Goal: Task Accomplishment & Management: Manage account settings

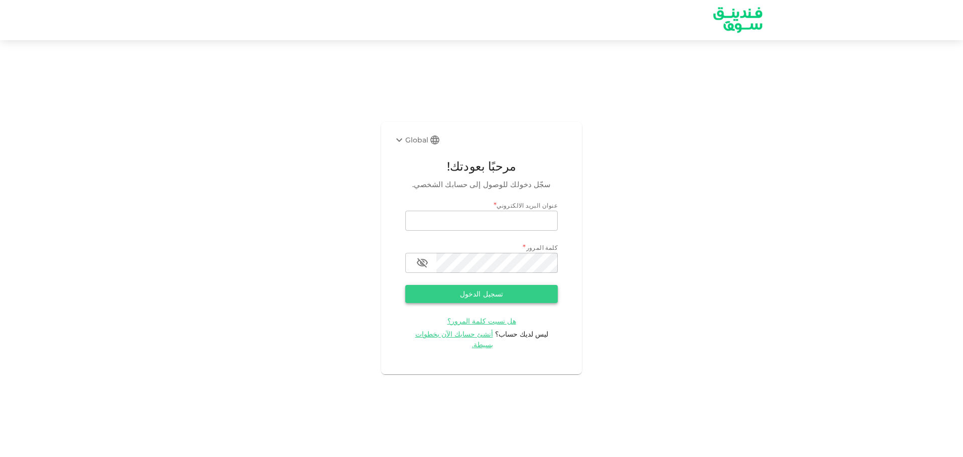
type input "[EMAIL_ADDRESS][DOMAIN_NAME]"
click at [522, 301] on button "تسجيل الدخول" at bounding box center [481, 294] width 153 height 18
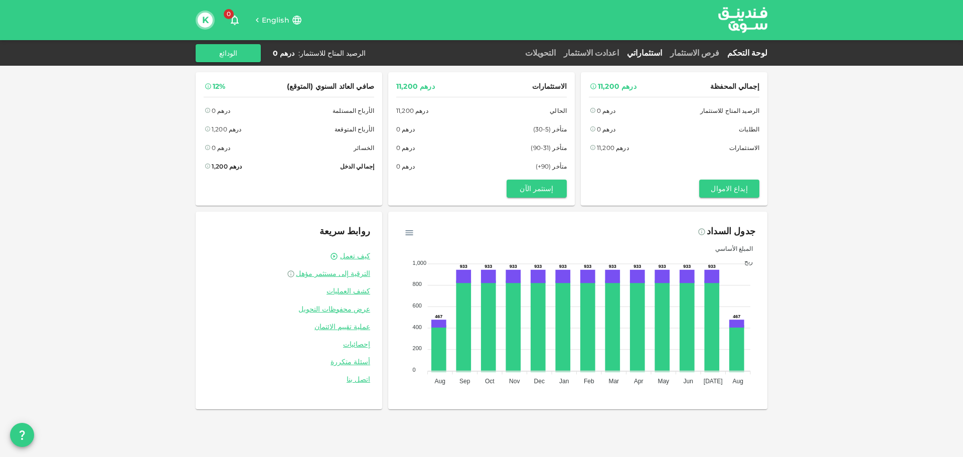
click at [666, 52] on link "استثماراتي" at bounding box center [644, 53] width 43 height 10
